Goal: Check status

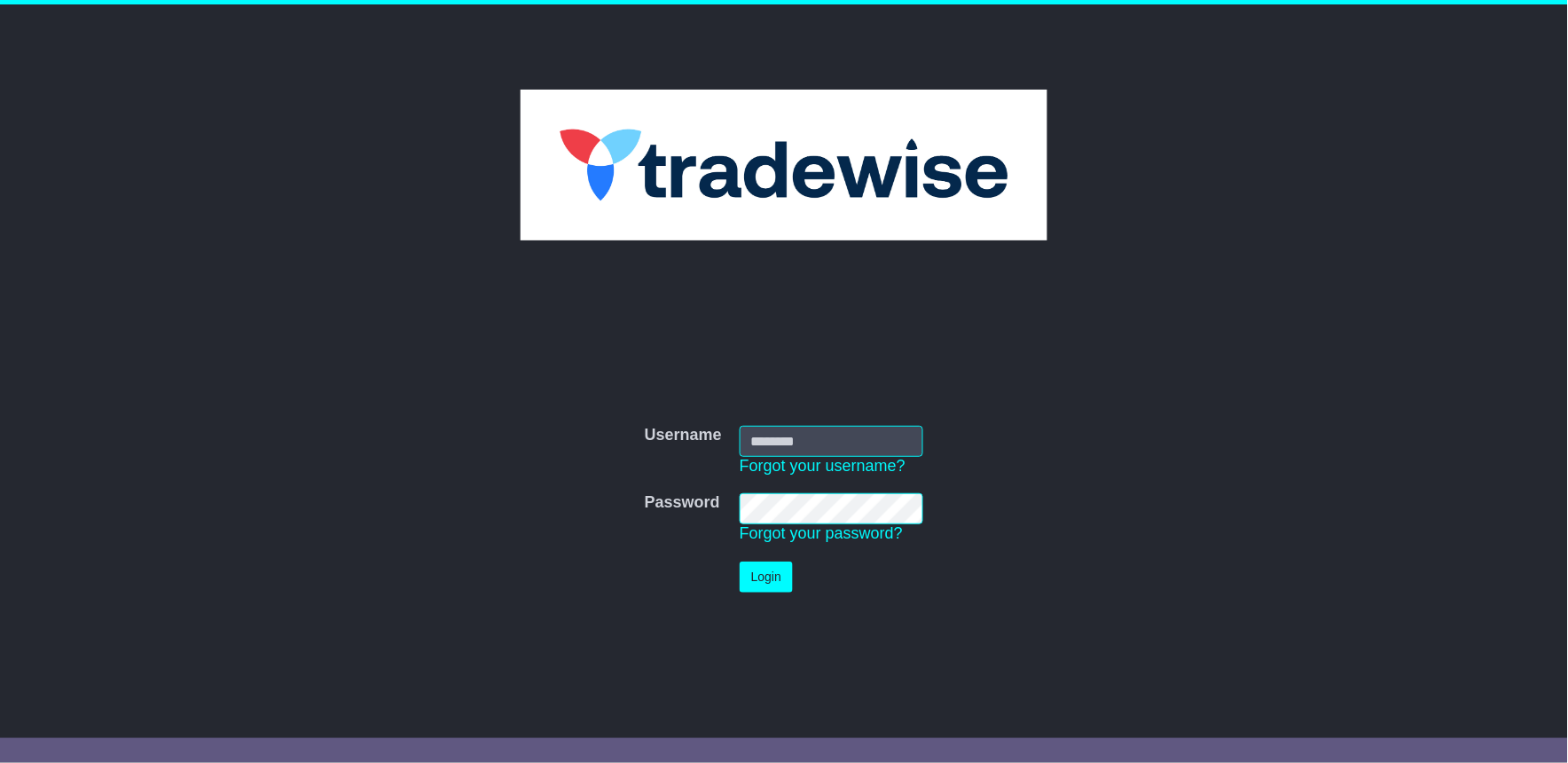
type input "**********"
click at [775, 573] on button "Login" at bounding box center [766, 577] width 53 height 31
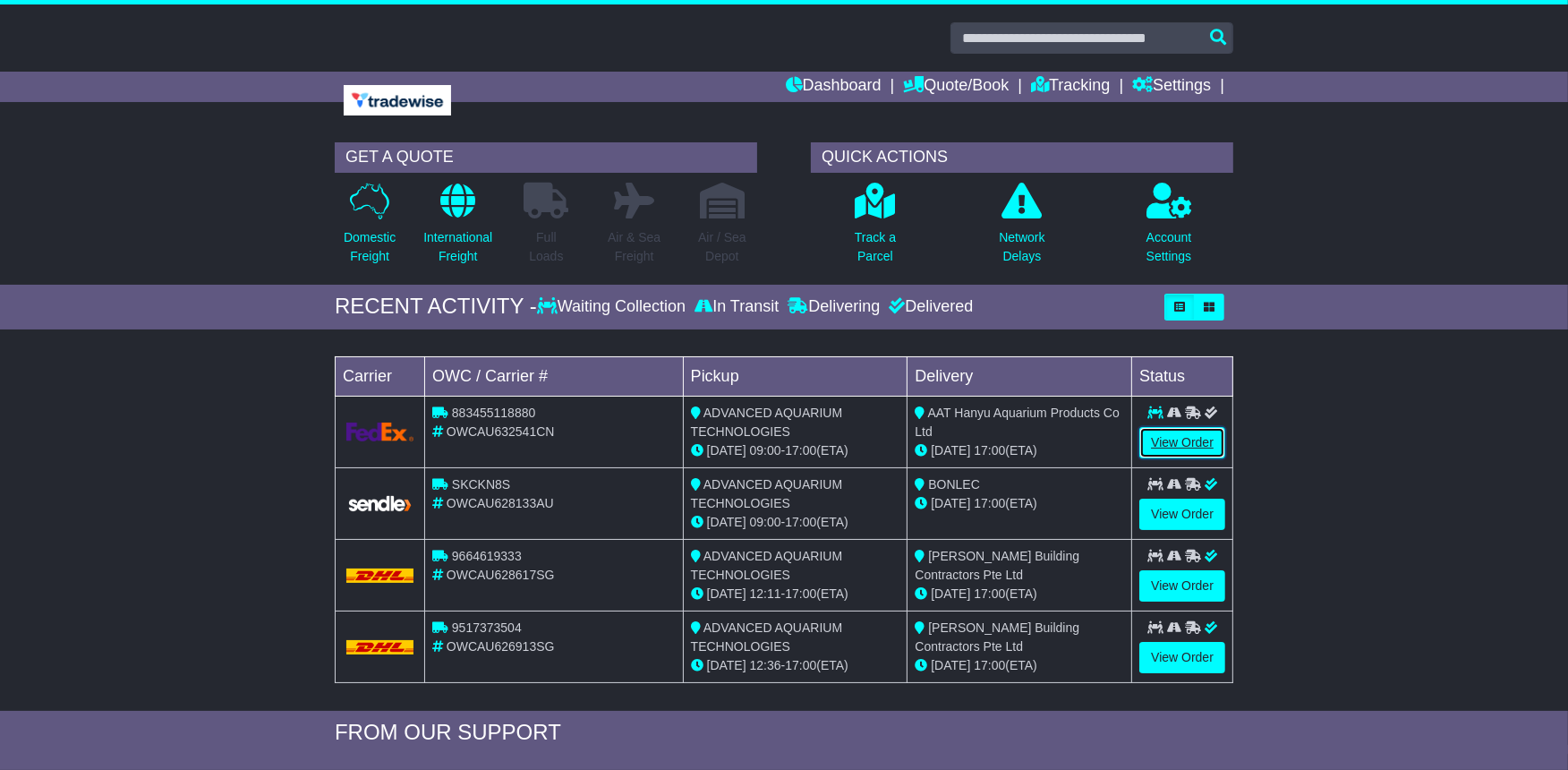
click at [1179, 436] on link "View Order" at bounding box center [1183, 442] width 86 height 31
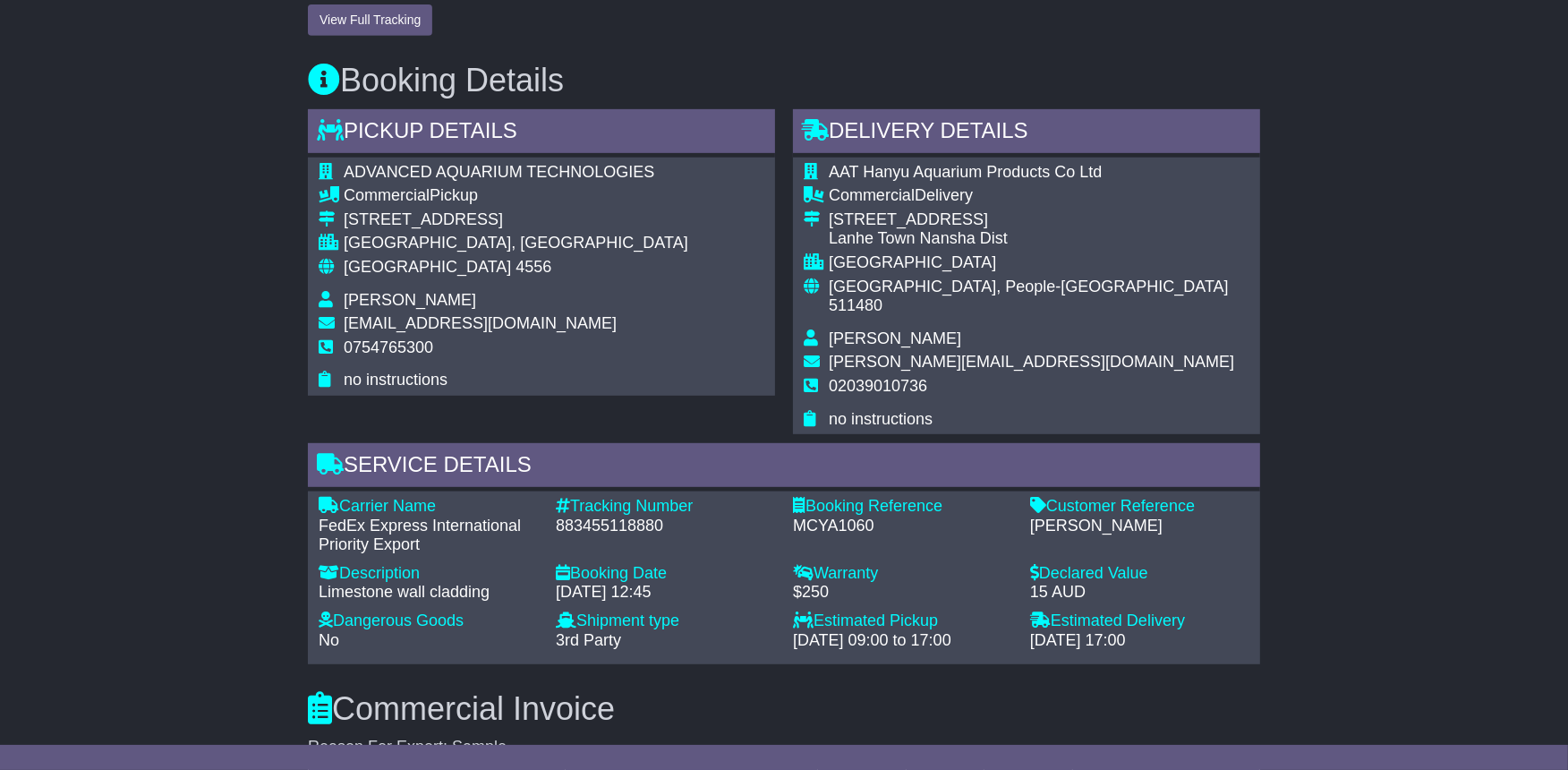
scroll to position [895, 0]
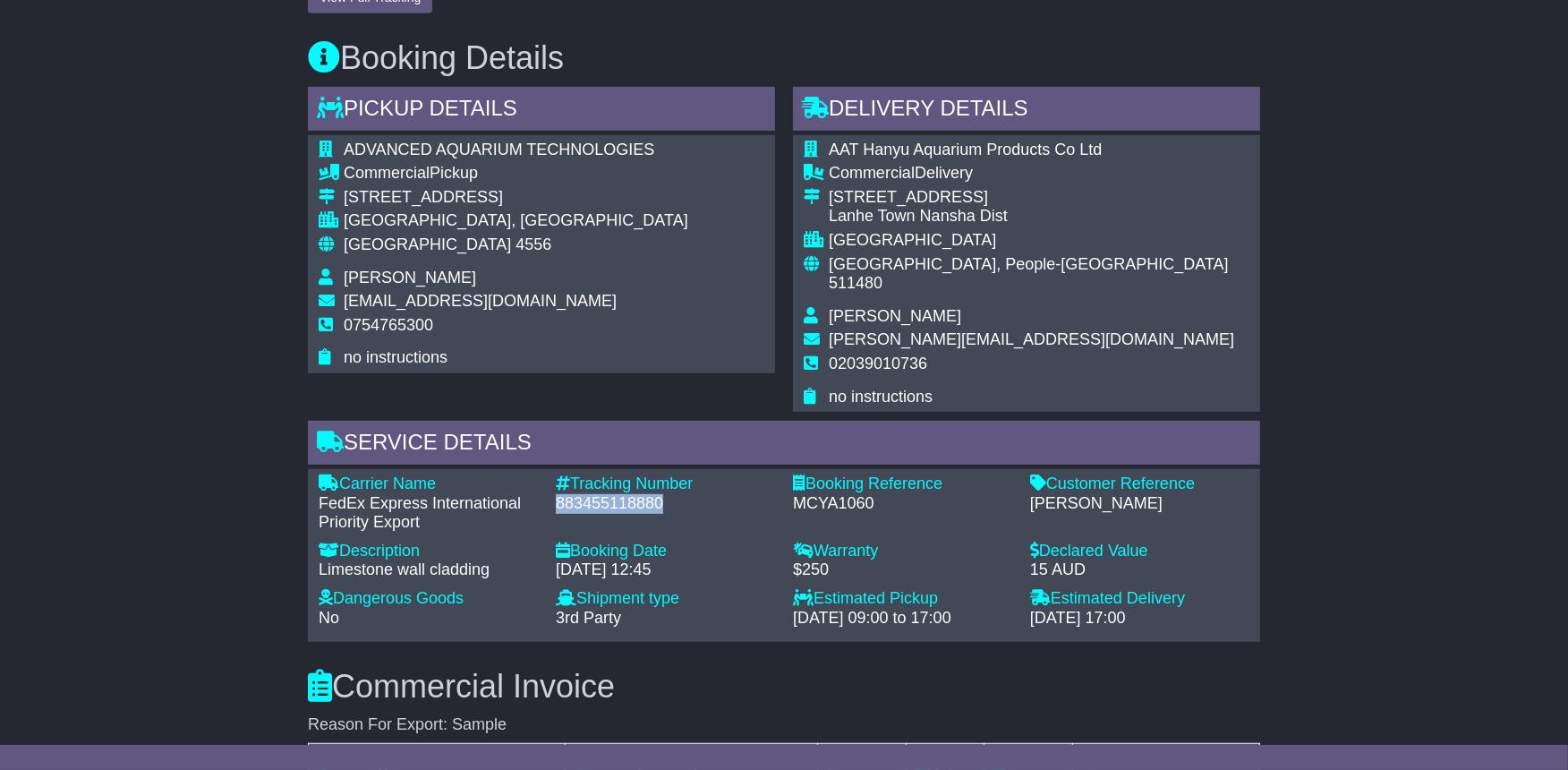
drag, startPoint x: 556, startPoint y: 479, endPoint x: 664, endPoint y: 486, distance: 108.2
click at [664, 494] on div "883455118880" at bounding box center [665, 504] width 219 height 20
drag, startPoint x: 664, startPoint y: 486, endPoint x: 649, endPoint y: 482, distance: 15.5
copy div "883455118880"
